Goal: Information Seeking & Learning: Learn about a topic

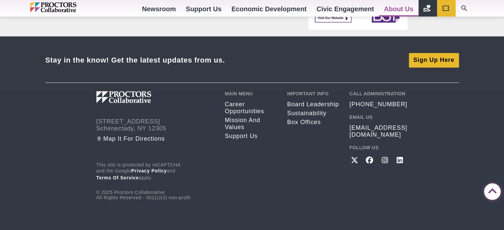
scroll to position [631, 0]
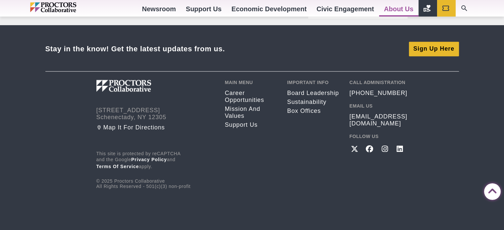
drag, startPoint x: 505, startPoint y: 24, endPoint x: 289, endPoint y: 122, distance: 237.8
click at [234, 96] on link "Career opportunities" at bounding box center [251, 97] width 52 height 14
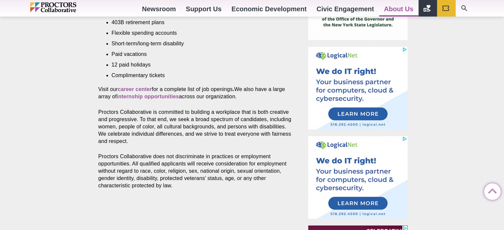
scroll to position [344, 0]
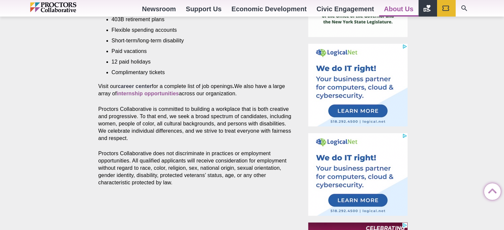
click at [145, 84] on strong "career center" at bounding box center [135, 87] width 34 height 6
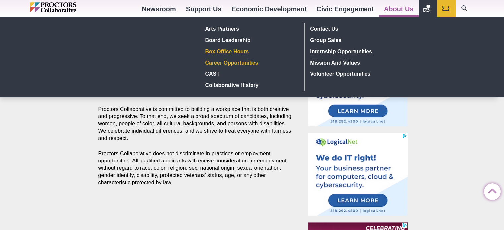
click at [238, 52] on link "Box Office hours" at bounding box center [251, 51] width 97 height 11
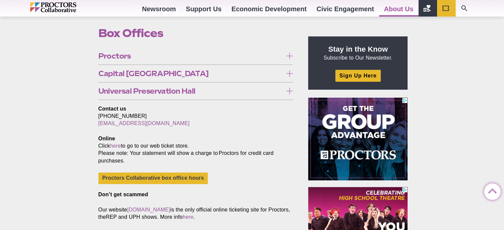
scroll to position [202, 0]
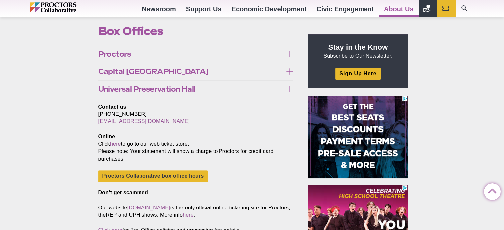
click at [117, 54] on span "Proctors" at bounding box center [190, 53] width 185 height 7
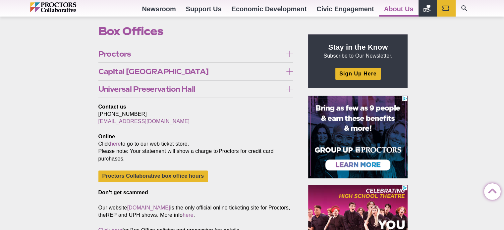
click at [120, 127] on link "Proctors FAQ" at bounding box center [118, 126] width 41 height 12
